Goal: Task Accomplishment & Management: Complete application form

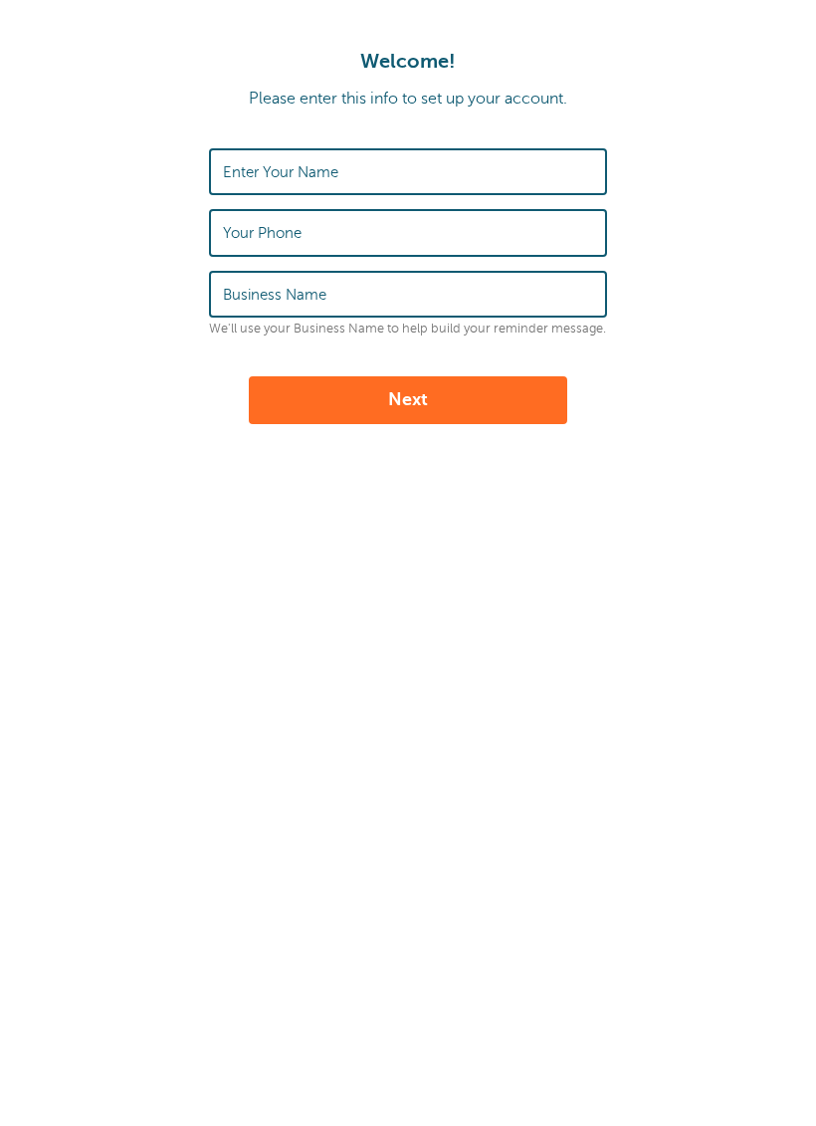
click at [477, 175] on input "Enter Your Name" at bounding box center [408, 171] width 370 height 43
type input "yareliz"
click at [484, 235] on input "Your Phone" at bounding box center [408, 232] width 370 height 43
type input "7872393155"
click at [483, 286] on input "Business Name" at bounding box center [408, 294] width 370 height 43
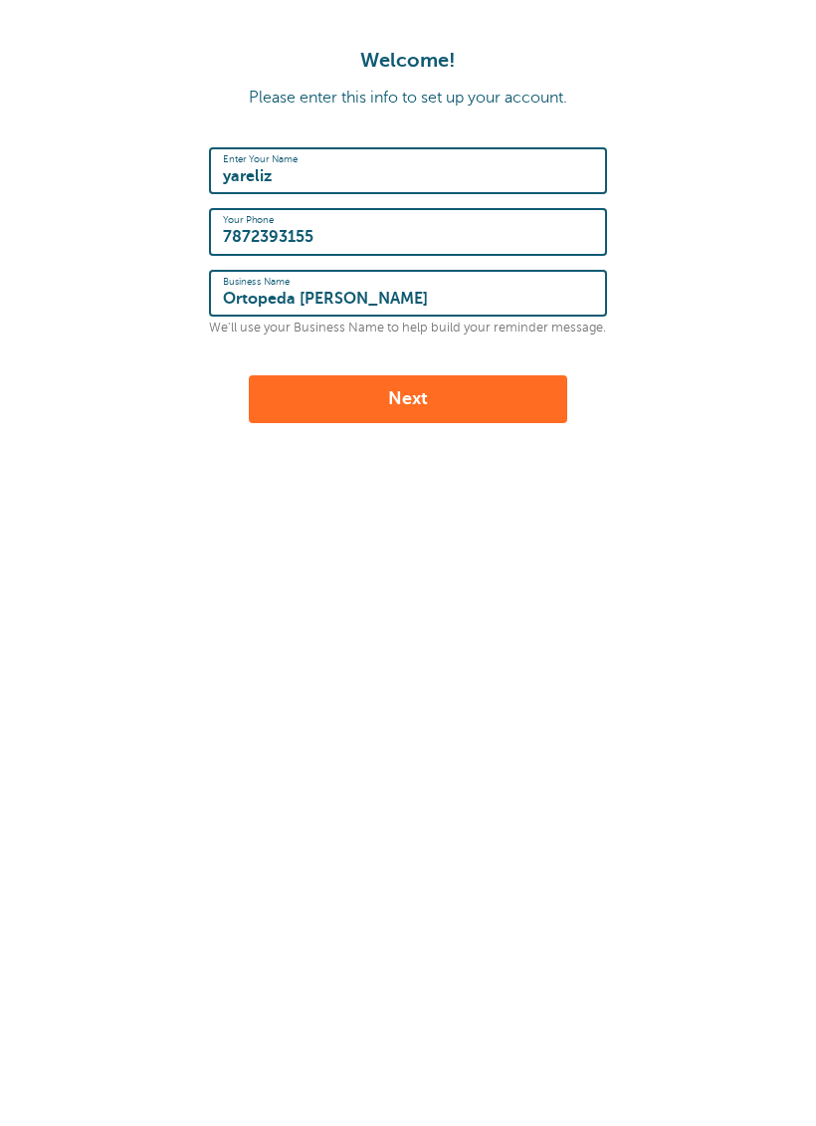
type input "Ortopeda [PERSON_NAME]"
click at [460, 406] on button "Next" at bounding box center [408, 400] width 319 height 48
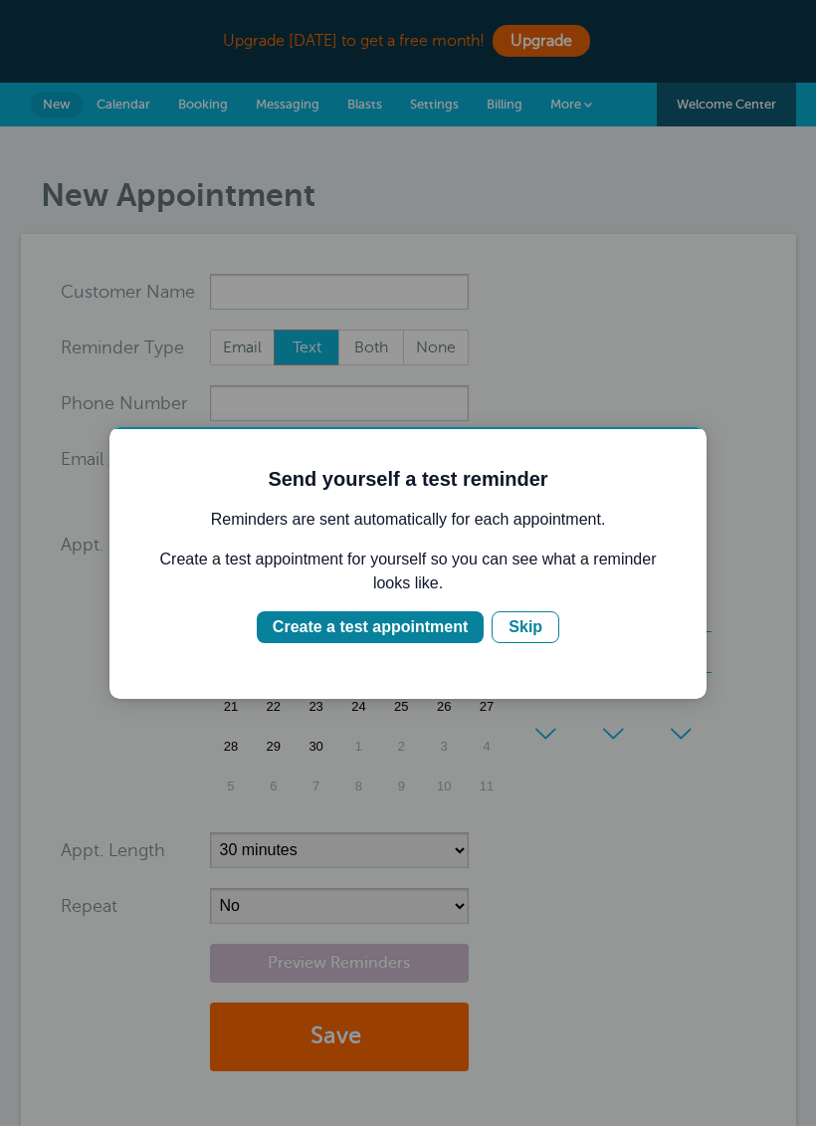
click at [417, 636] on div "Create a test appointment" at bounding box center [370, 627] width 195 height 24
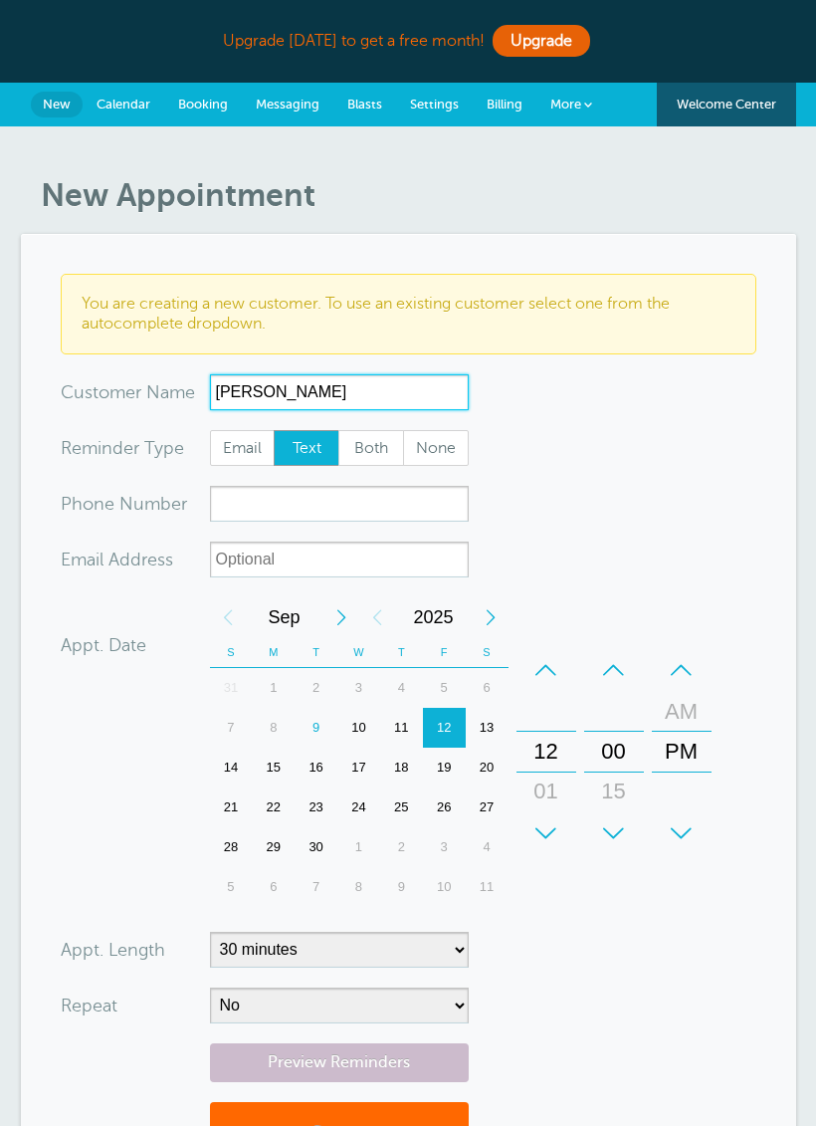
type input "[PERSON_NAME]"
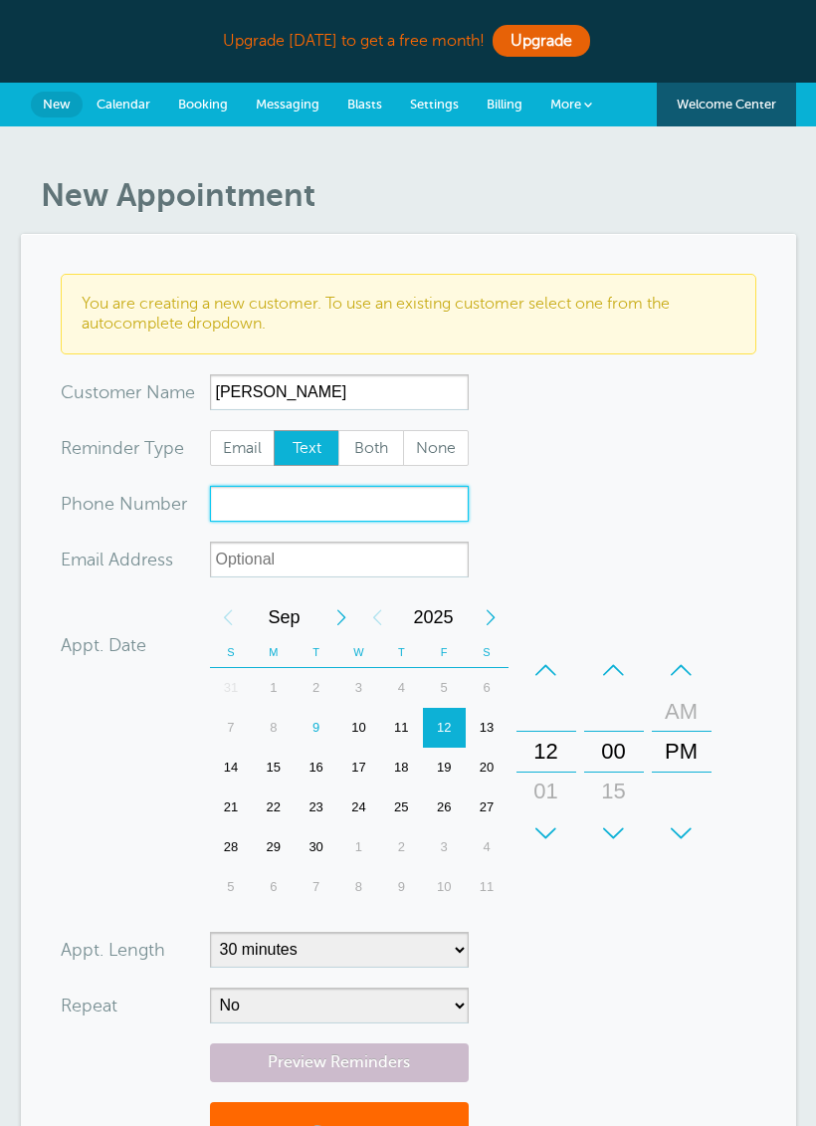
click at [246, 486] on input "xxx-no-autofill" at bounding box center [339, 504] width 259 height 36
type input "7"
type input "9392923659"
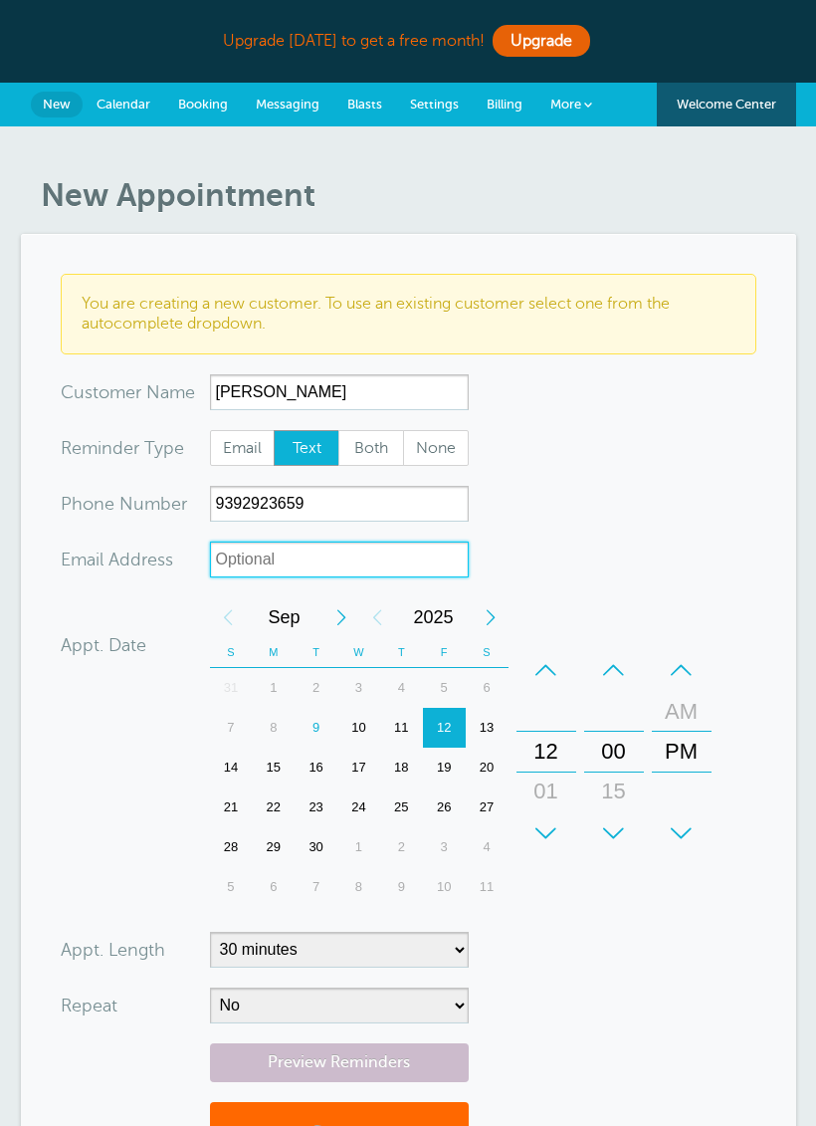
click at [424, 572] on input "xx-no-autofill" at bounding box center [339, 560] width 259 height 36
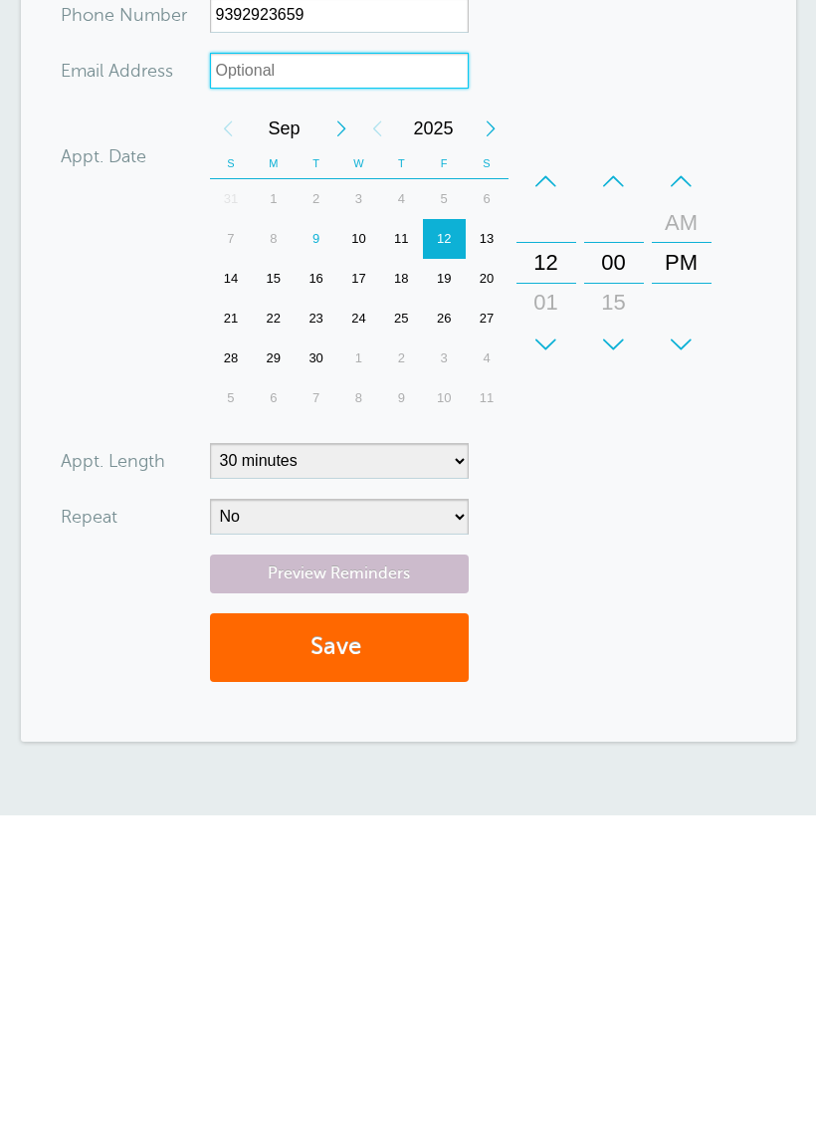
scroll to position [182, 0]
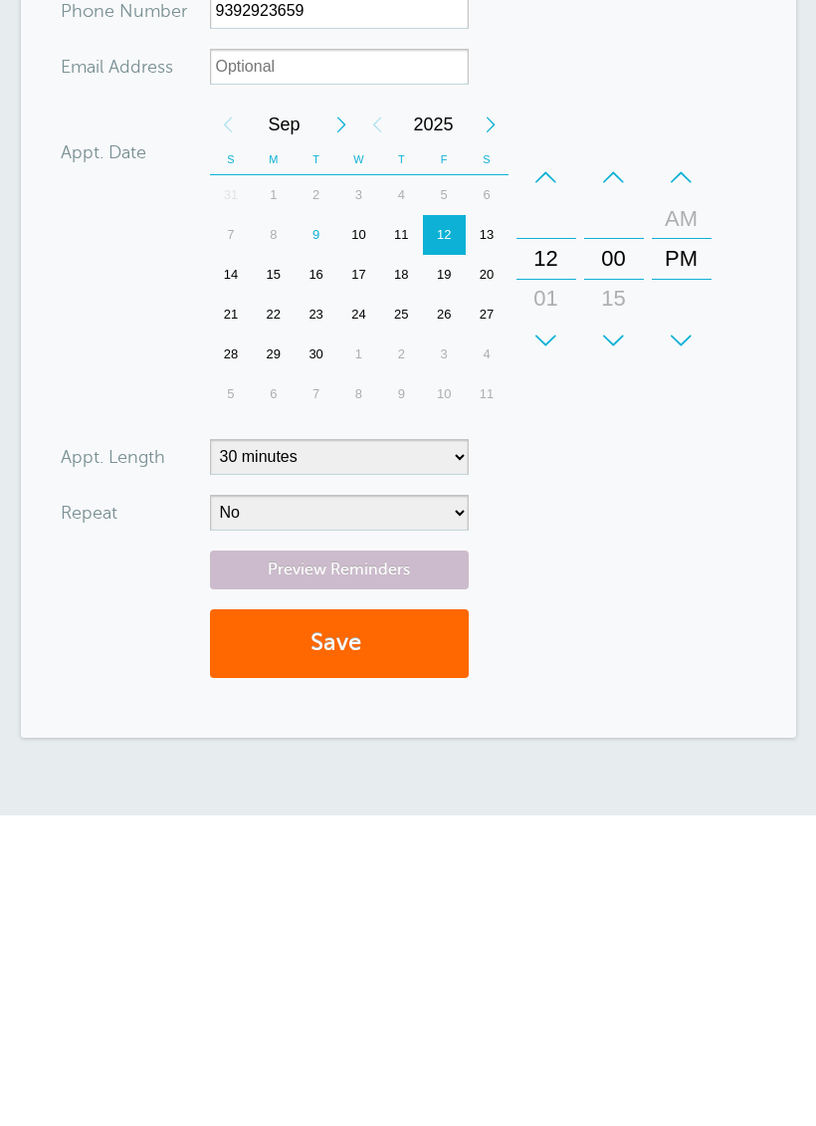
click at [263, 920] on button "Save" at bounding box center [339, 954] width 259 height 69
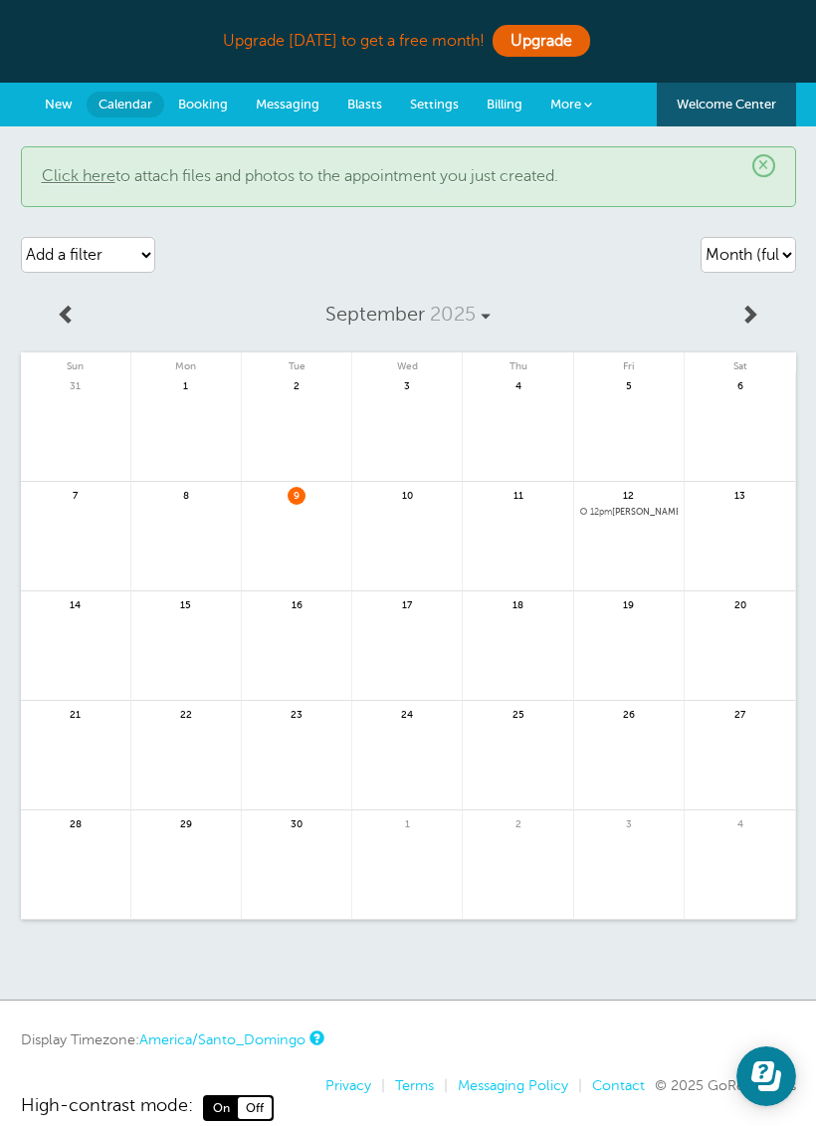
click at [35, 169] on div "× Click here to attach files and photos to the appointment you just created." at bounding box center [409, 176] width 776 height 61
click at [69, 181] on link "Click here" at bounding box center [79, 176] width 74 height 18
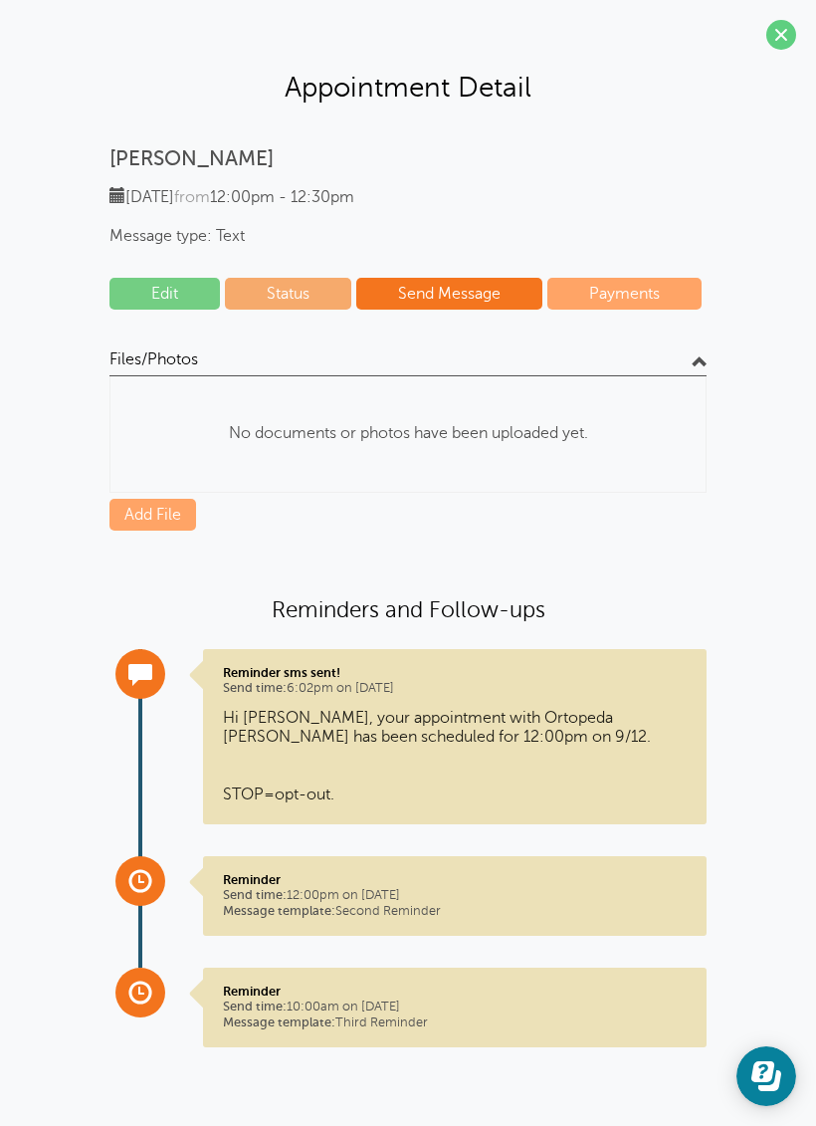
click at [784, 36] on span at bounding box center [782, 35] width 30 height 30
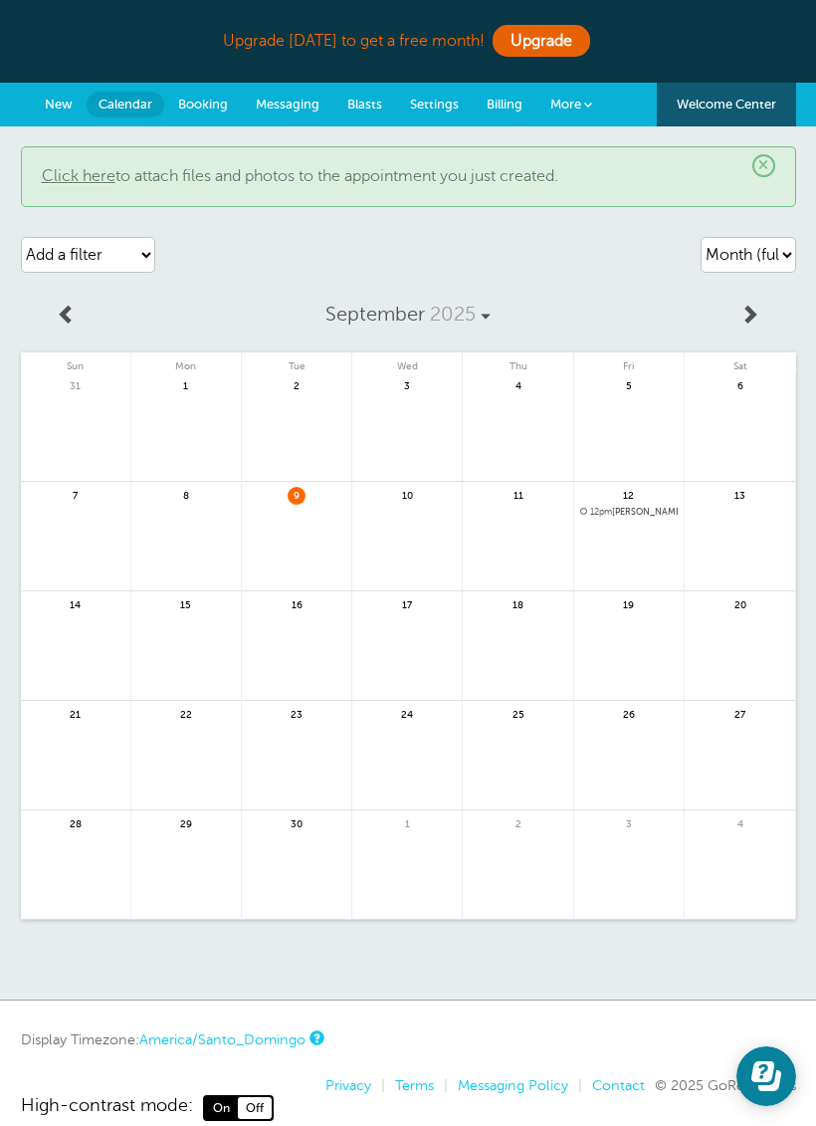
scroll to position [53, 0]
